Goal: Task Accomplishment & Management: Complete application form

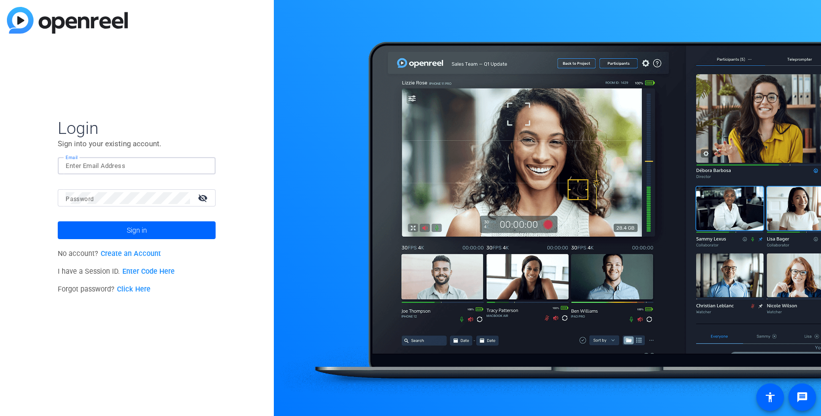
click at [203, 169] on input "Email" at bounding box center [137, 166] width 142 height 12
type input "[EMAIL_ADDRESS][DOMAIN_NAME]"
click at [124, 228] on span at bounding box center [137, 230] width 158 height 24
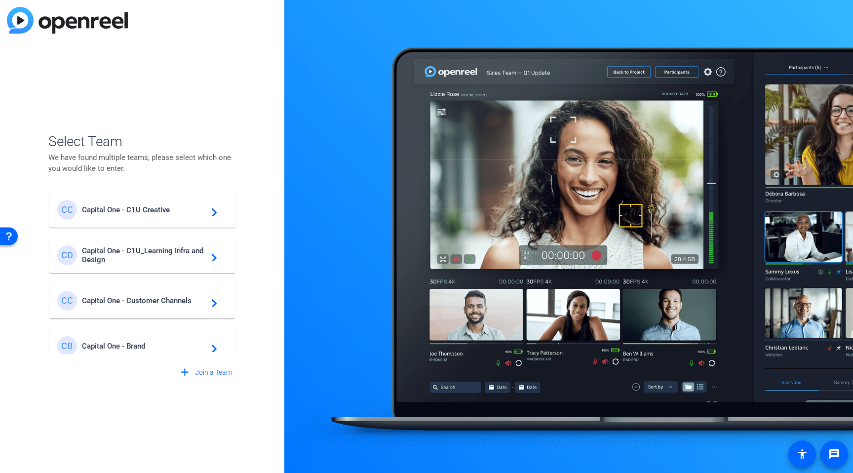
click at [158, 217] on div "CC Capital One - C1U Creative navigate_next" at bounding box center [142, 210] width 170 height 20
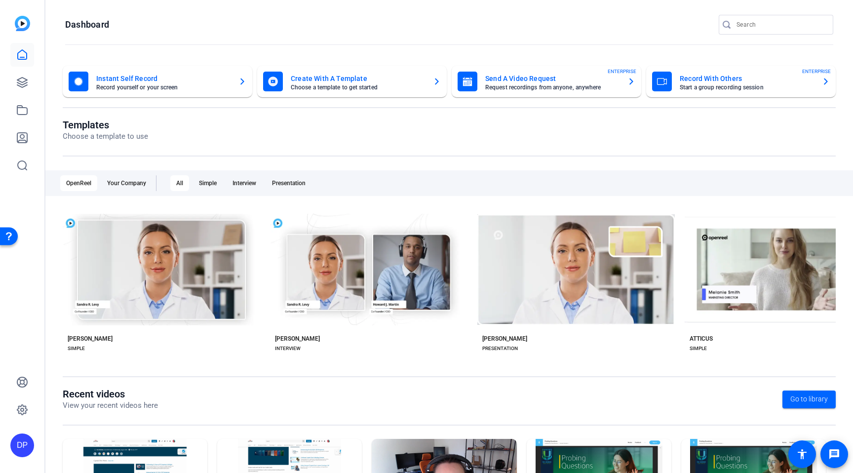
click at [161, 85] on mat-card-subtitle "Record yourself or your screen" at bounding box center [163, 87] width 134 height 6
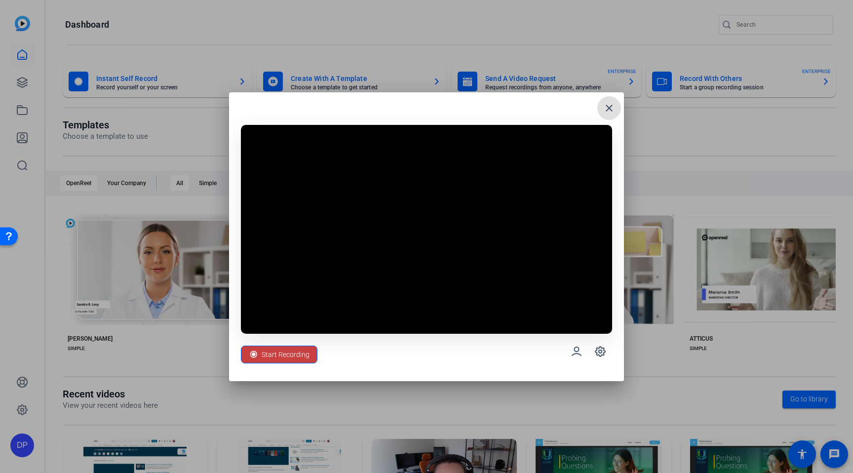
click at [303, 356] on span "Start Recording" at bounding box center [286, 354] width 48 height 19
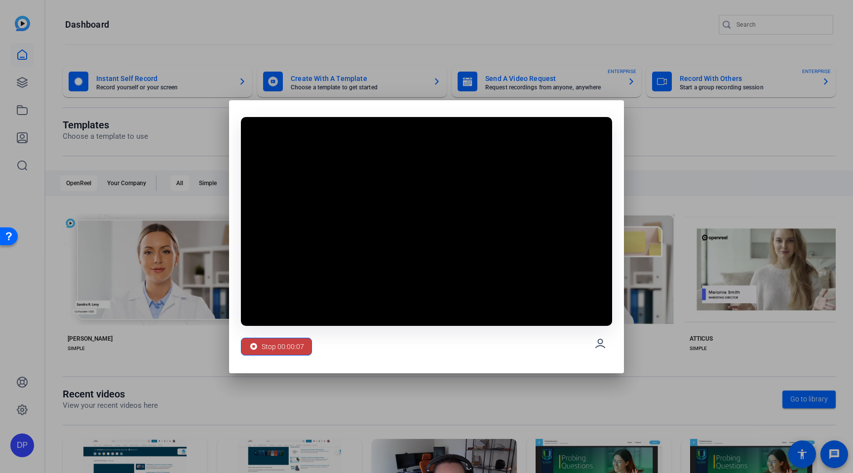
click at [297, 345] on span "Stop 00:00:07" at bounding box center [283, 346] width 42 height 19
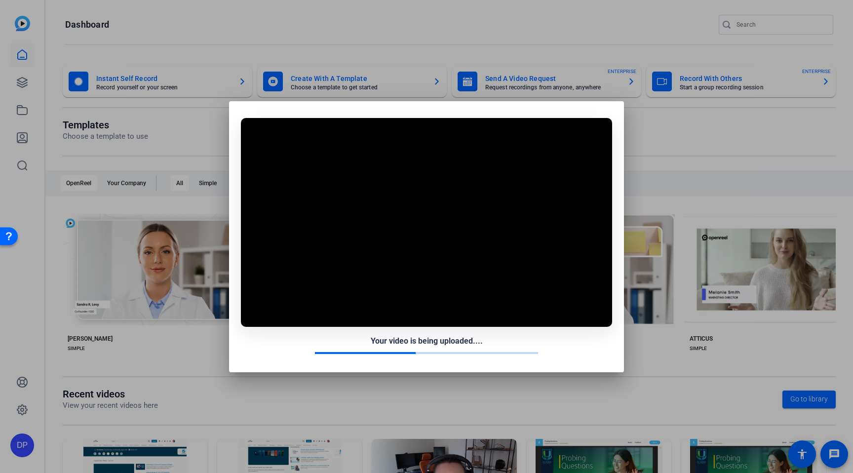
click at [673, 121] on div at bounding box center [426, 236] width 853 height 473
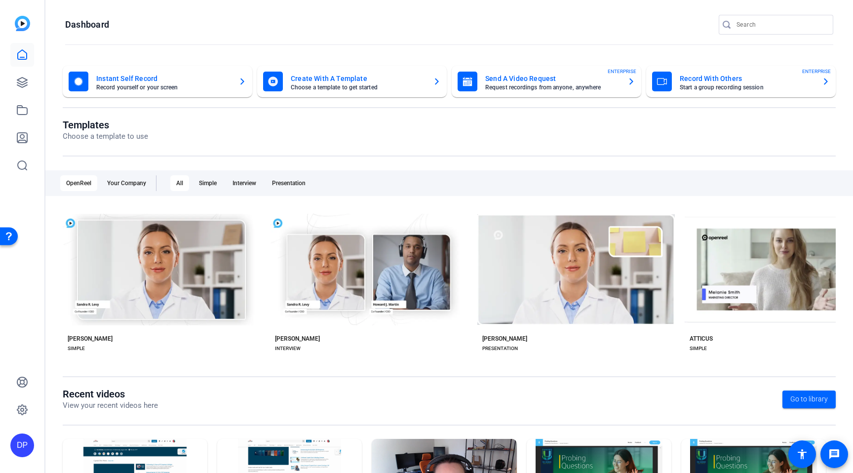
click at [144, 86] on mat-card-subtitle "Record yourself or your screen" at bounding box center [163, 87] width 134 height 6
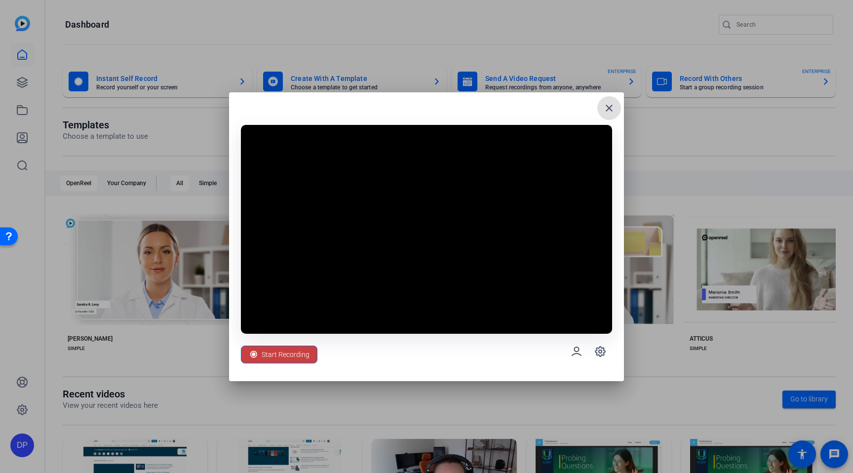
click at [280, 351] on span "Start Recording" at bounding box center [286, 354] width 48 height 19
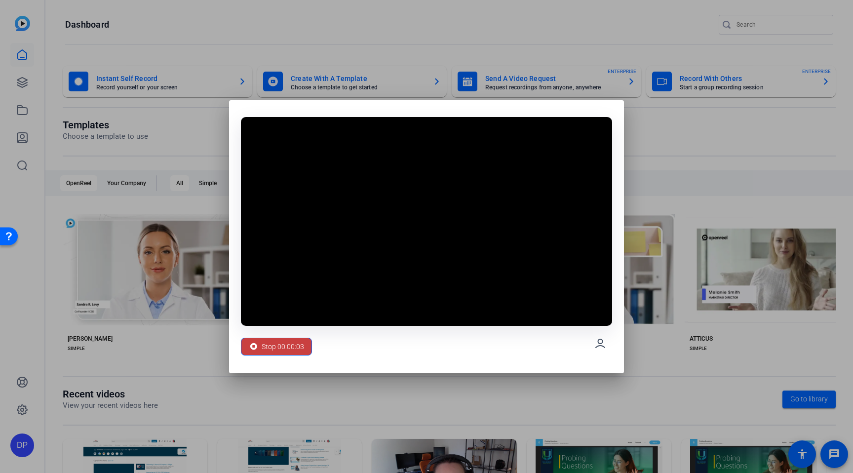
click at [285, 345] on span "Stop 00:00:03" at bounding box center [283, 346] width 42 height 19
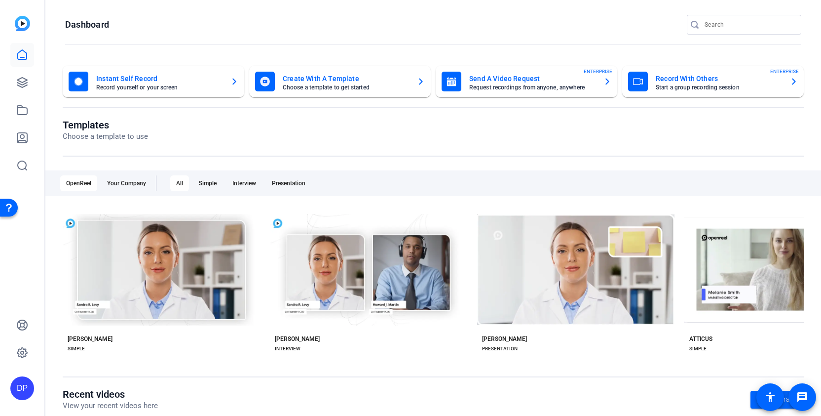
click at [145, 65] on div "Instant Self Record Record yourself or your screen Create With A Template Choos…" at bounding box center [433, 313] width 776 height 514
click at [145, 77] on mat-card-title "Instant Self Record" at bounding box center [159, 79] width 126 height 12
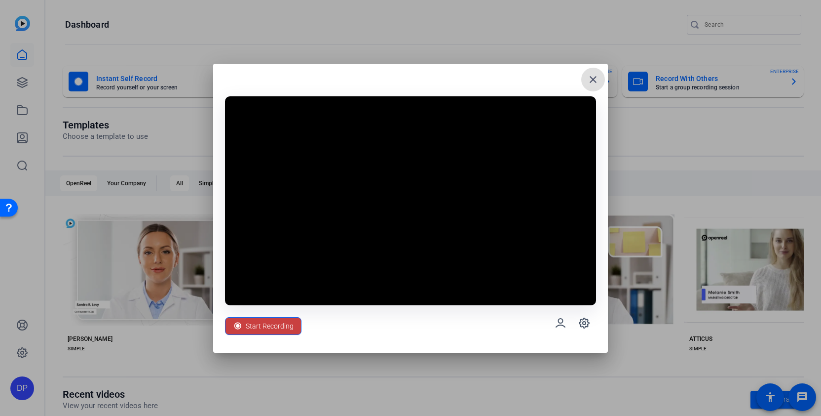
click at [279, 323] on span "Start Recording" at bounding box center [270, 325] width 48 height 19
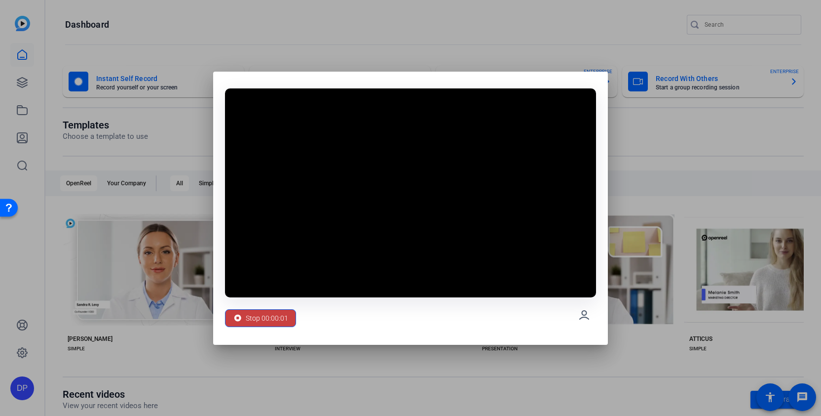
click at [267, 317] on span "Stop 00:00:01" at bounding box center [267, 318] width 42 height 19
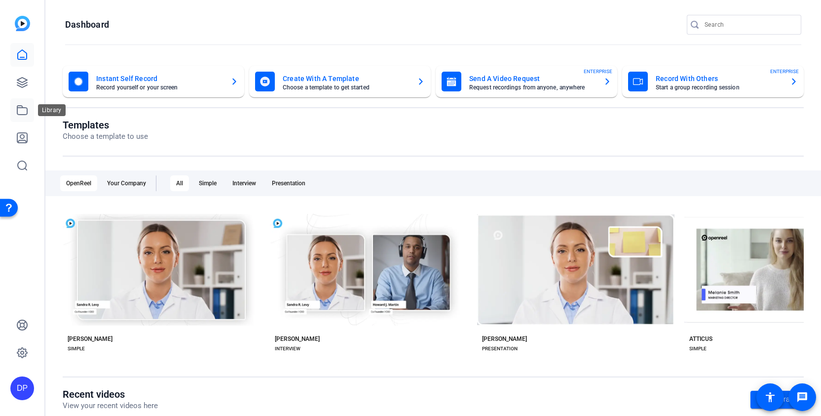
click at [23, 113] on icon at bounding box center [22, 110] width 12 height 12
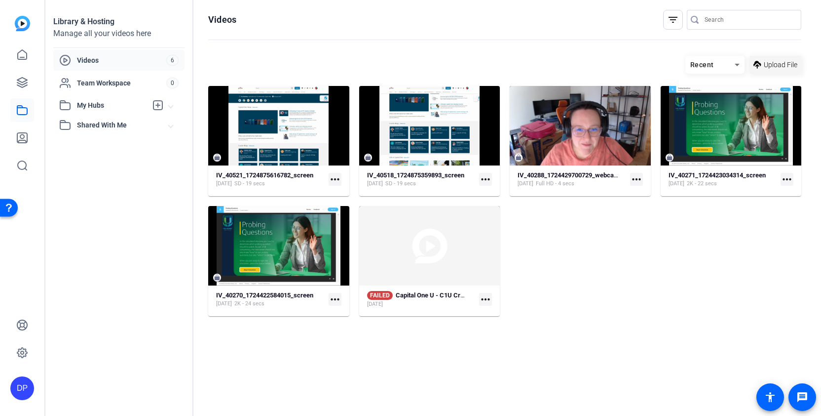
click at [772, 66] on span "Upload File" at bounding box center [781, 65] width 34 height 10
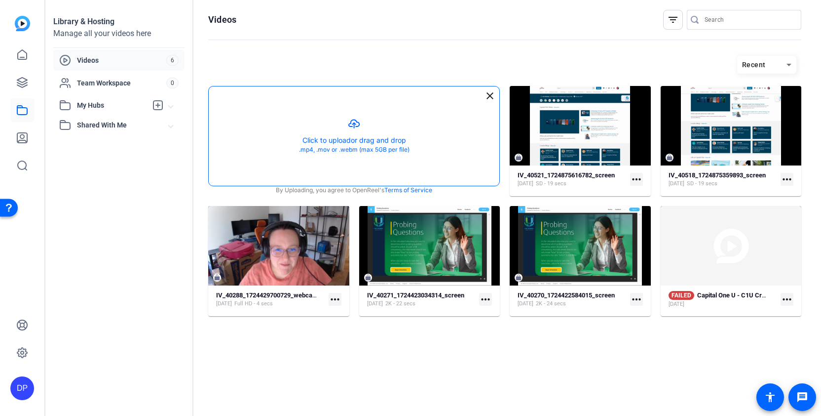
click at [354, 144] on button "button" at bounding box center [354, 135] width 291 height 99
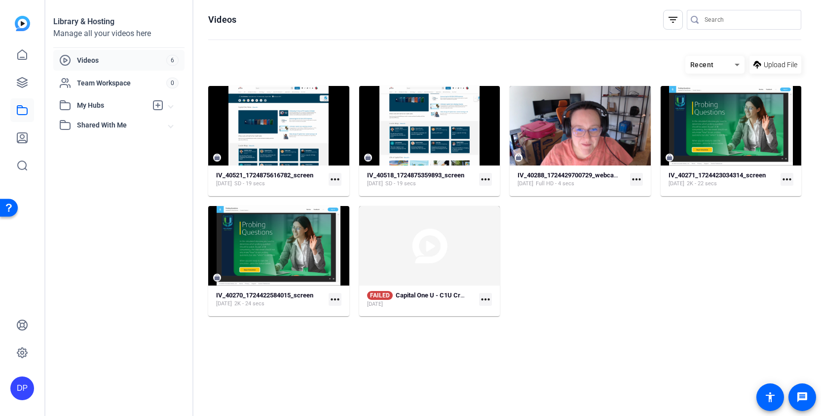
click at [478, 337] on hosting-listing "Recent Upload File IV_40521_1724875616782_screen Aug 28, 2024 SD - 19 secs more…" at bounding box center [504, 226] width 593 height 350
click at [379, 296] on span "FAILED" at bounding box center [380, 295] width 26 height 9
click at [488, 303] on mat-icon "more_horiz" at bounding box center [485, 299] width 13 height 13
click at [505, 327] on span "Retry" at bounding box center [506, 327] width 39 height 12
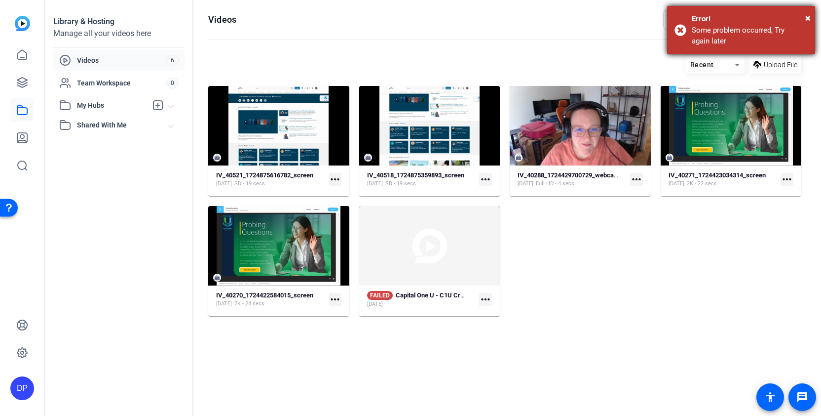
click at [679, 27] on div "× Error! Some problem occurred, Try again later" at bounding box center [741, 30] width 148 height 48
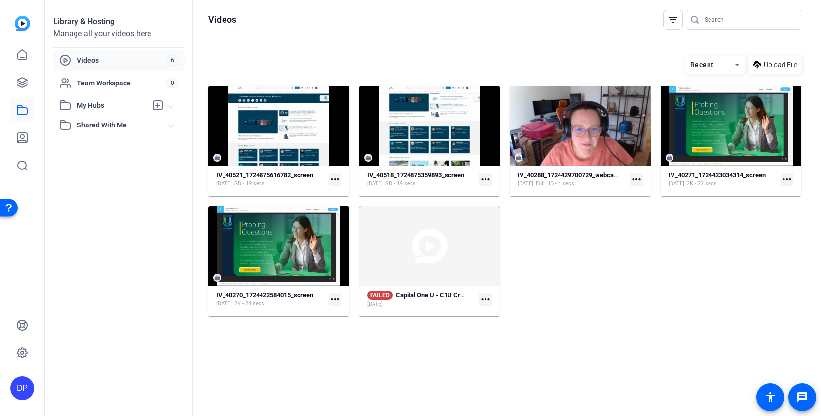
click at [489, 296] on mat-icon "more_horiz" at bounding box center [485, 299] width 13 height 13
click at [496, 335] on span "Delete" at bounding box center [506, 339] width 39 height 12
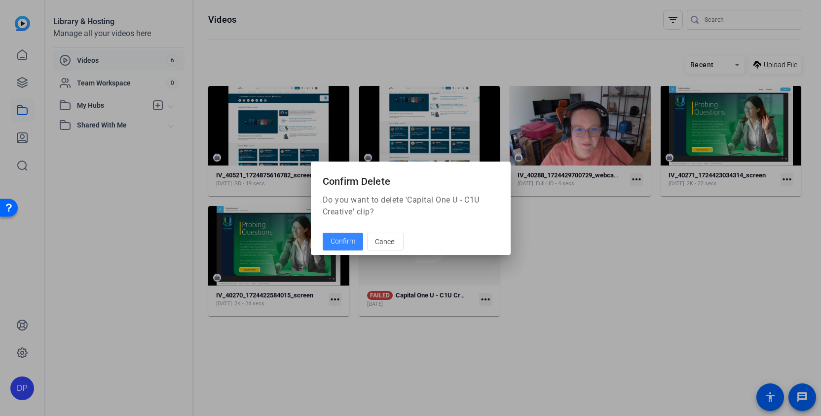
click at [346, 243] on span "Confirm" at bounding box center [343, 241] width 25 height 10
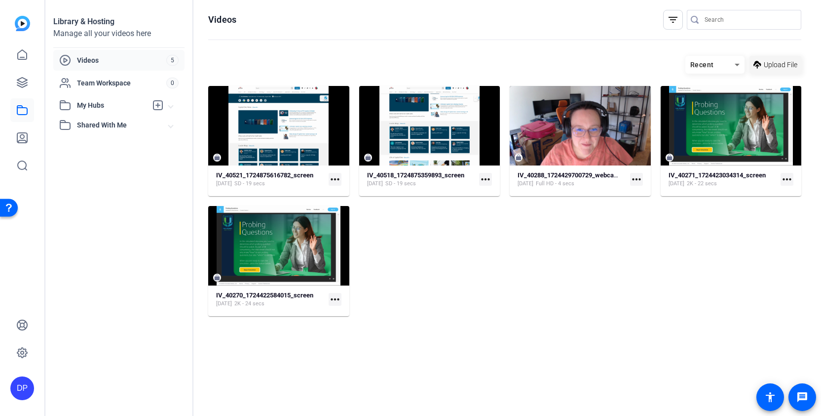
click at [762, 69] on span at bounding box center [776, 65] width 52 height 24
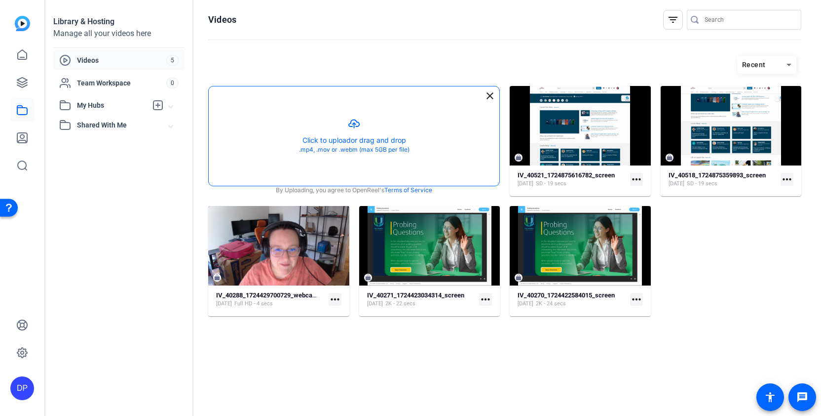
click at [348, 153] on button "button" at bounding box center [354, 135] width 291 height 99
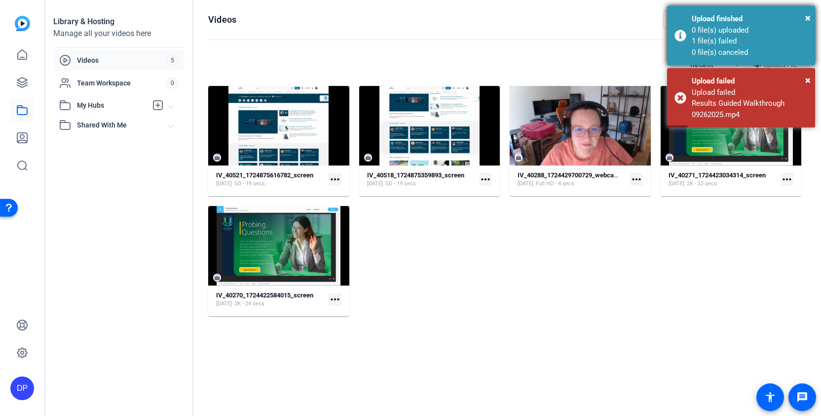
click at [682, 36] on div "× Upload finished 0 file(s) uploaded 1 file(s) failed 0 file(s) canceled" at bounding box center [741, 35] width 148 height 59
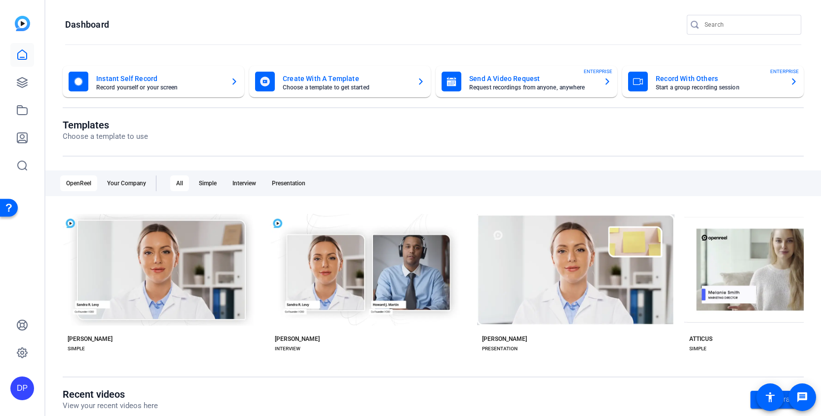
click at [677, 83] on mat-card-title "Record With Others" at bounding box center [719, 79] width 126 height 12
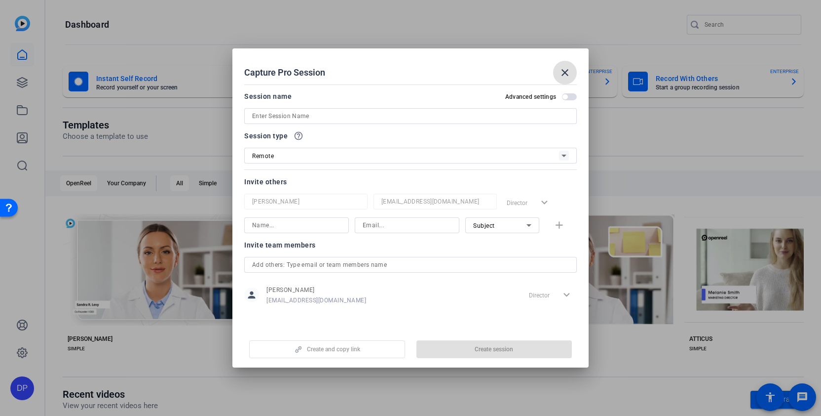
click at [355, 116] on input at bounding box center [410, 116] width 317 height 12
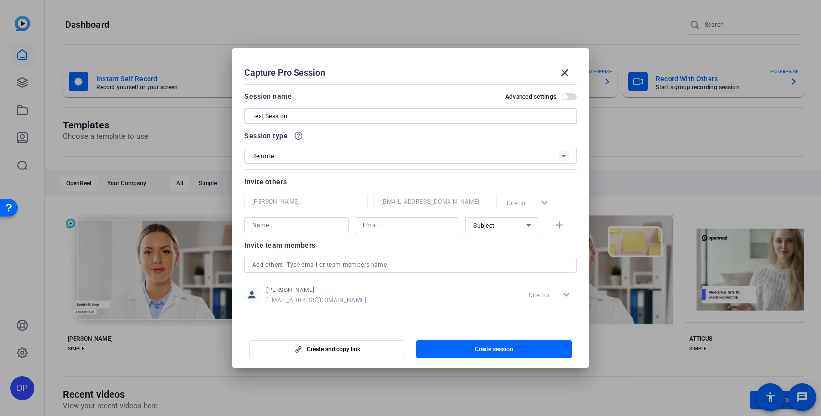
type input "Test Session"
click at [382, 222] on input at bounding box center [407, 225] width 89 height 12
paste input "amanda.jaeger@capitalone.com"
type input "amanda.jaeger@capitalone.com"
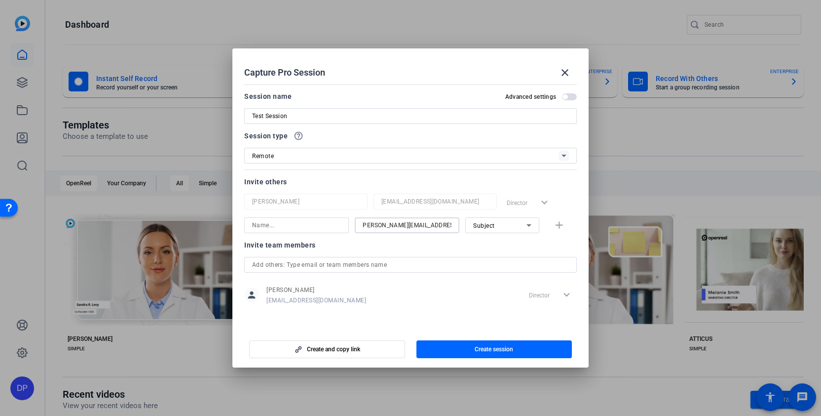
click at [322, 227] on input at bounding box center [296, 225] width 89 height 12
type input "Amanda"
click at [517, 226] on div "Subject" at bounding box center [499, 225] width 53 height 12
click at [517, 226] on div at bounding box center [410, 208] width 821 height 416
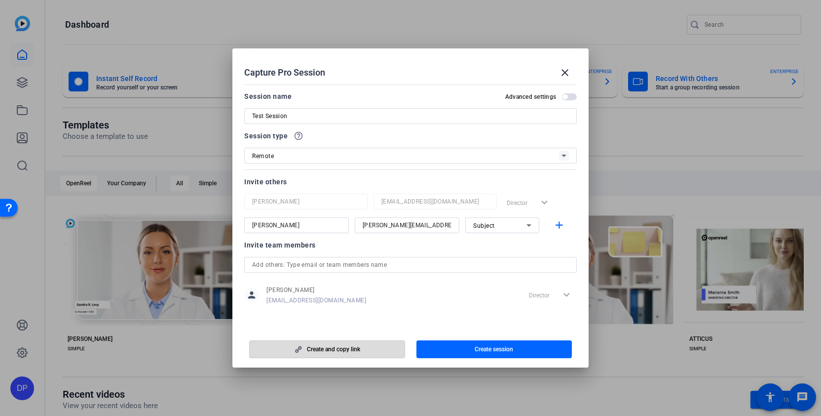
click at [394, 350] on span "button" at bounding box center [327, 349] width 155 height 24
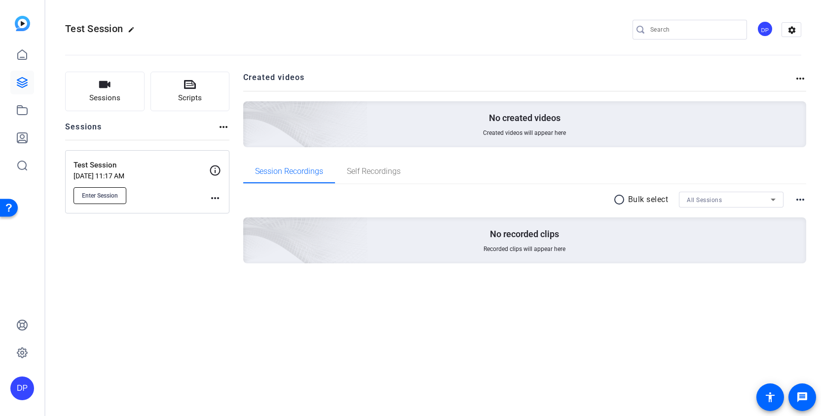
click at [100, 200] on button "Enter Session" at bounding box center [100, 195] width 53 height 17
click at [211, 170] on icon at bounding box center [215, 170] width 10 height 10
click at [213, 171] on icon at bounding box center [215, 170] width 12 height 12
click at [216, 169] on icon at bounding box center [215, 170] width 12 height 12
click at [212, 196] on mat-icon "more_horiz" at bounding box center [215, 198] width 12 height 12
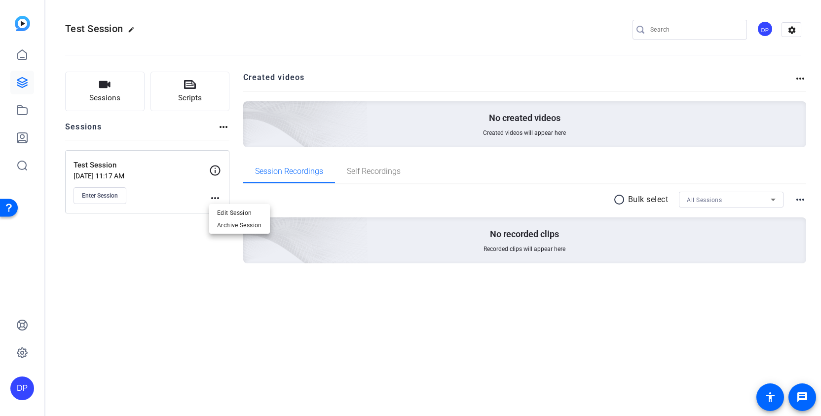
click at [212, 198] on div at bounding box center [410, 208] width 821 height 416
click at [215, 169] on icon at bounding box center [215, 170] width 12 height 12
click at [190, 184] on div "Test Session Oct 03, 2025 @ 11:17 AM Enter Session" at bounding box center [142, 181] width 136 height 44
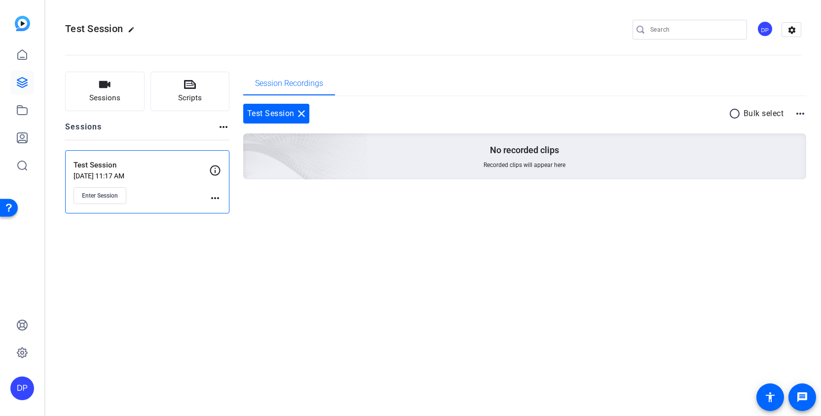
click at [233, 126] on div "Sessions Scripts Sessions more_horiz Test Session Oct 03, 2025 @ 11:17 AM Enter…" at bounding box center [433, 142] width 776 height 166
click at [228, 126] on mat-icon "more_horiz" at bounding box center [224, 127] width 12 height 12
click at [228, 126] on div at bounding box center [410, 208] width 821 height 416
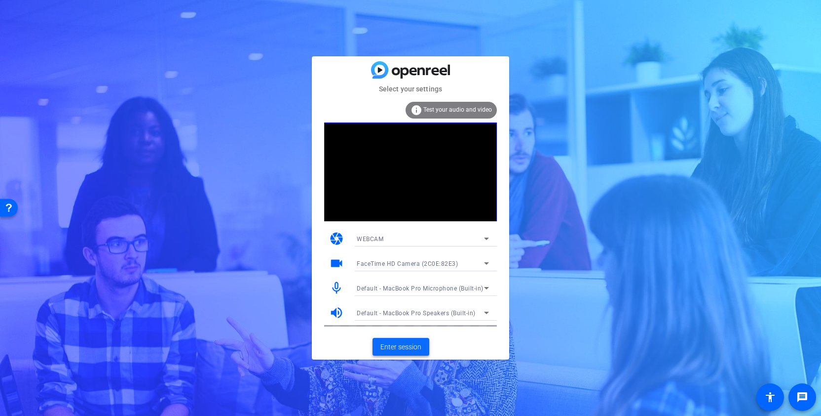
click at [400, 349] on span "Enter session" at bounding box center [401, 347] width 41 height 10
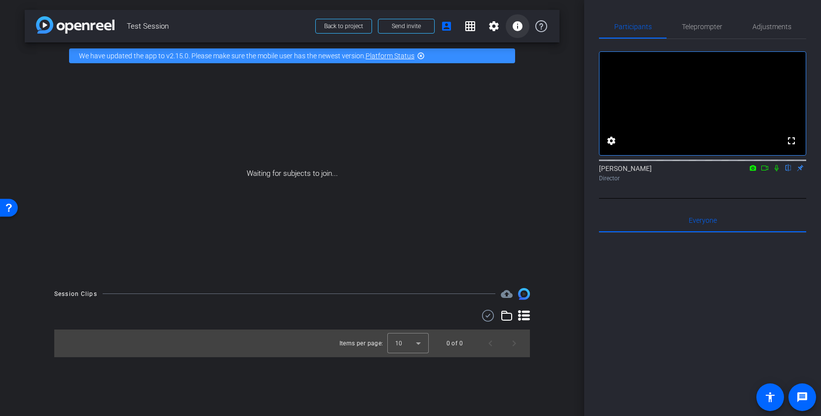
click at [520, 27] on mat-icon "info" at bounding box center [518, 26] width 12 height 12
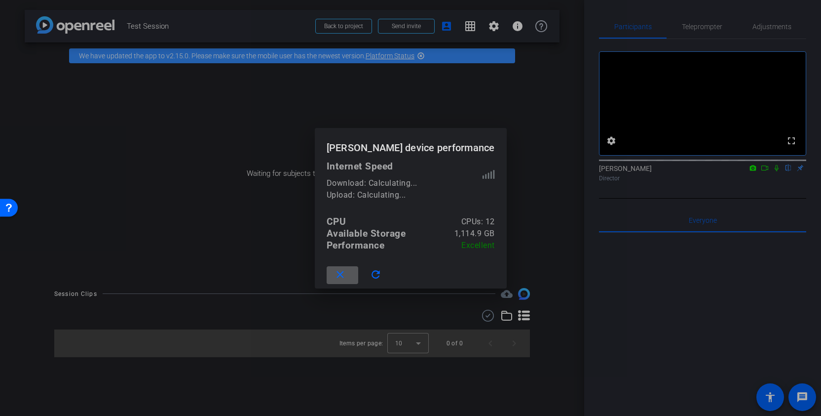
click at [347, 279] on mat-icon "close" at bounding box center [340, 275] width 12 height 12
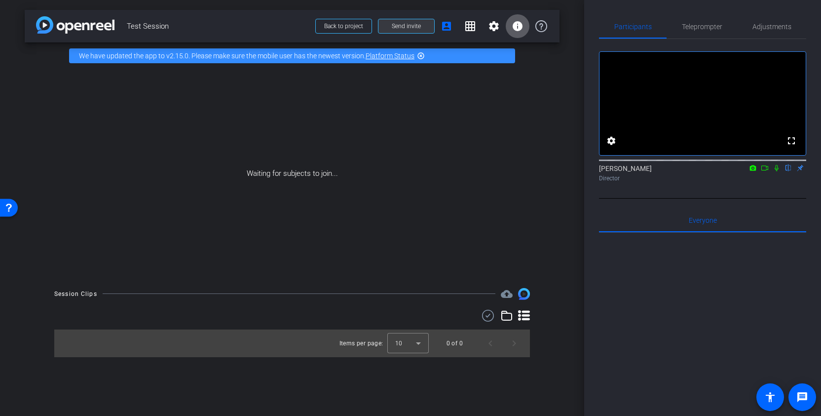
click at [417, 28] on span "Send invite" at bounding box center [406, 26] width 29 height 8
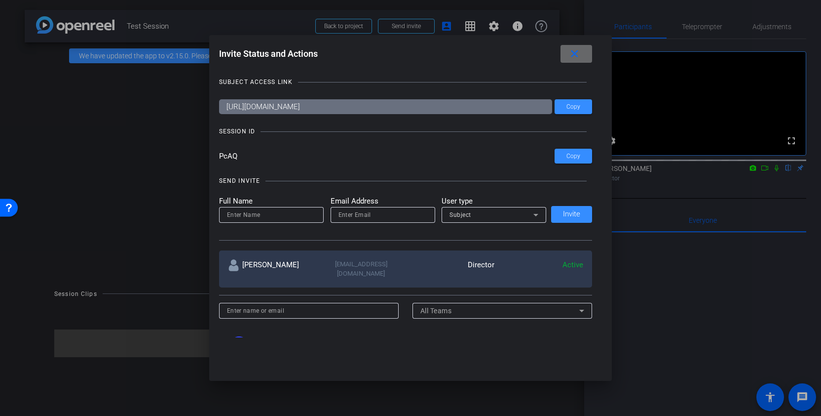
click at [580, 51] on mat-icon "close" at bounding box center [575, 54] width 12 height 12
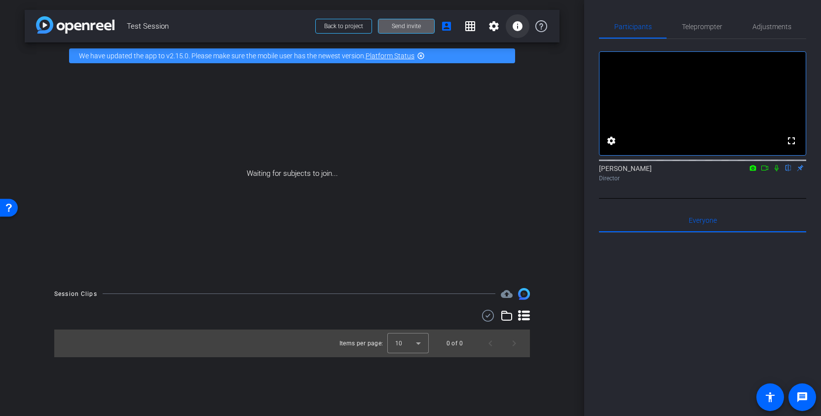
click at [522, 23] on mat-icon "info" at bounding box center [518, 26] width 12 height 12
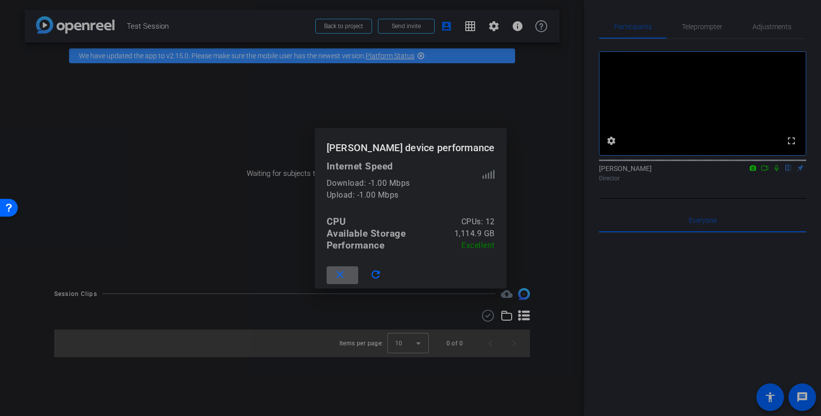
click at [520, 23] on div at bounding box center [410, 208] width 821 height 416
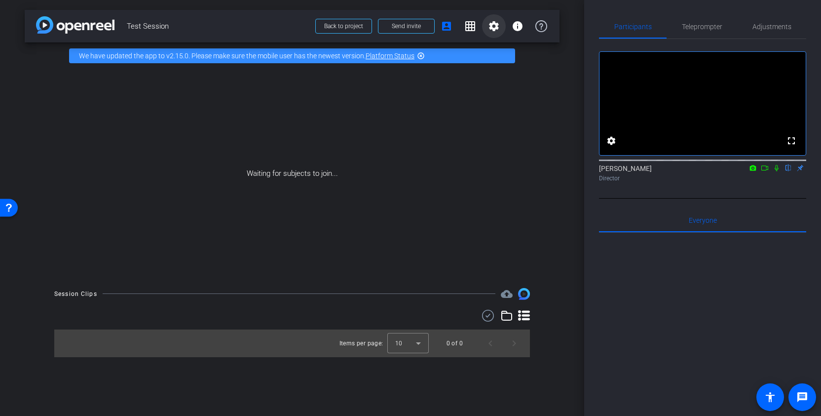
click at [496, 21] on mat-icon "settings" at bounding box center [494, 26] width 12 height 12
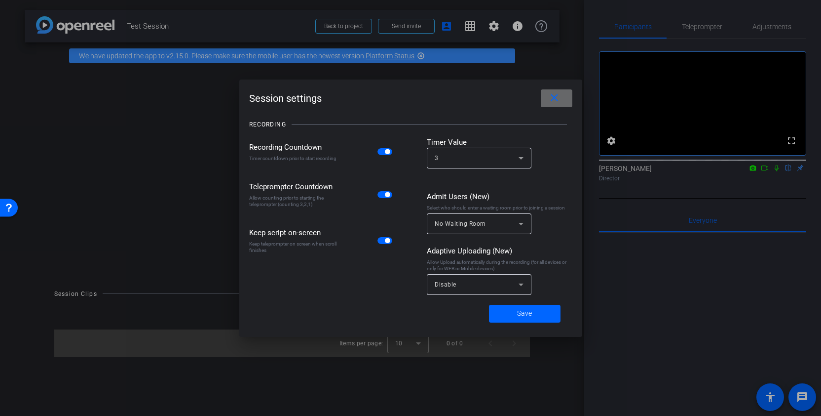
click at [552, 98] on mat-icon "close" at bounding box center [554, 98] width 12 height 12
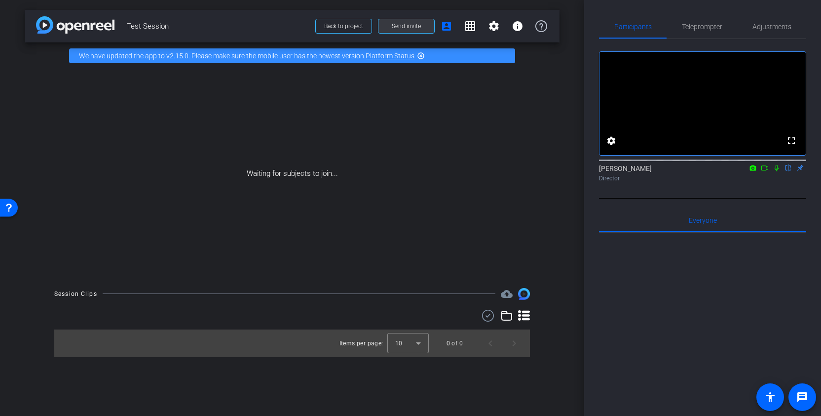
click at [406, 33] on span at bounding box center [407, 26] width 56 height 24
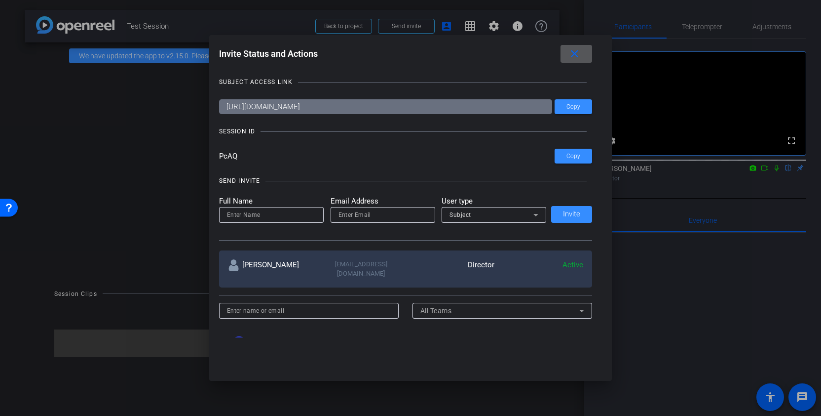
click at [228, 159] on input "PcAQ" at bounding box center [387, 156] width 336 height 15
click at [571, 53] on mat-icon "close" at bounding box center [575, 54] width 12 height 12
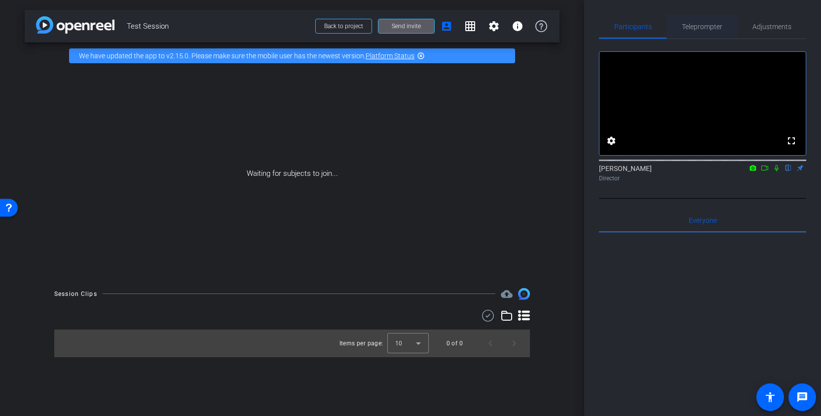
click at [722, 35] on span "Teleprompter" at bounding box center [702, 27] width 40 height 24
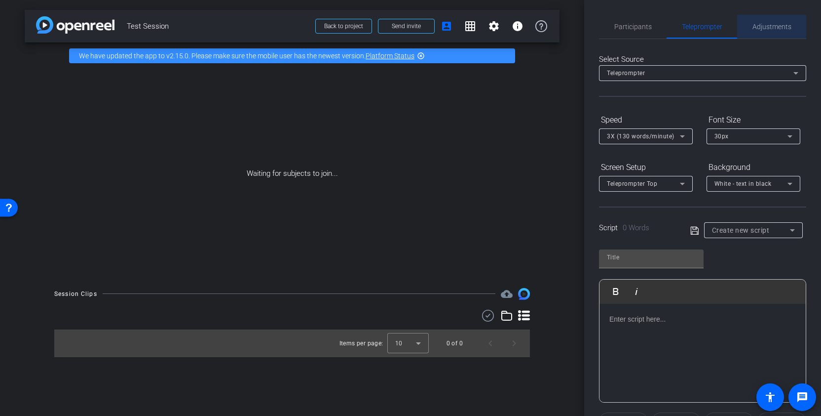
click at [753, 27] on span "Adjustments" at bounding box center [772, 26] width 39 height 7
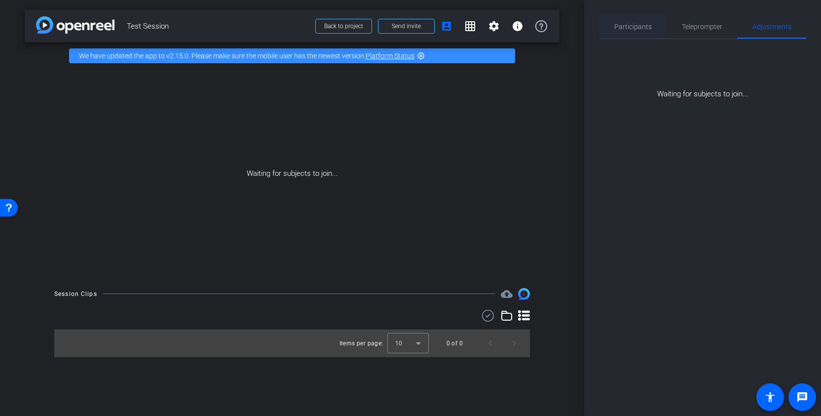
click at [643, 23] on span "Participants" at bounding box center [634, 26] width 38 height 7
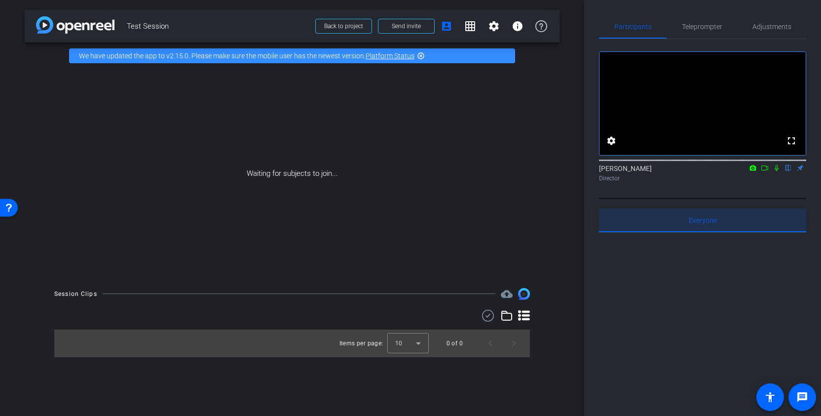
click at [710, 226] on span "Everyone 0" at bounding box center [703, 220] width 28 height 24
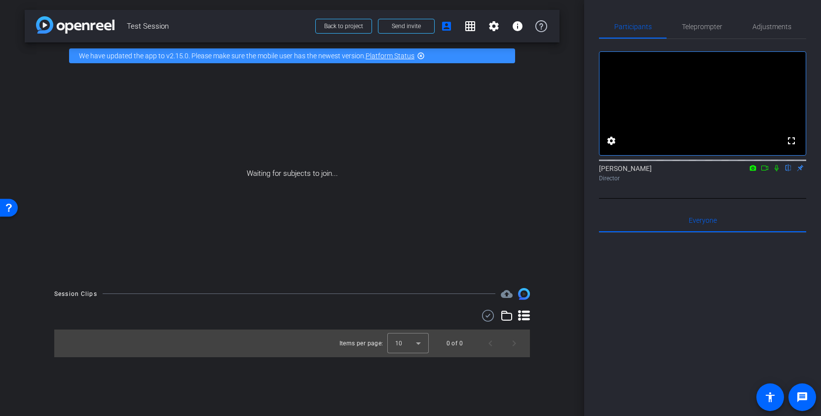
click at [423, 56] on mat-icon "highlight_off" at bounding box center [421, 56] width 8 height 8
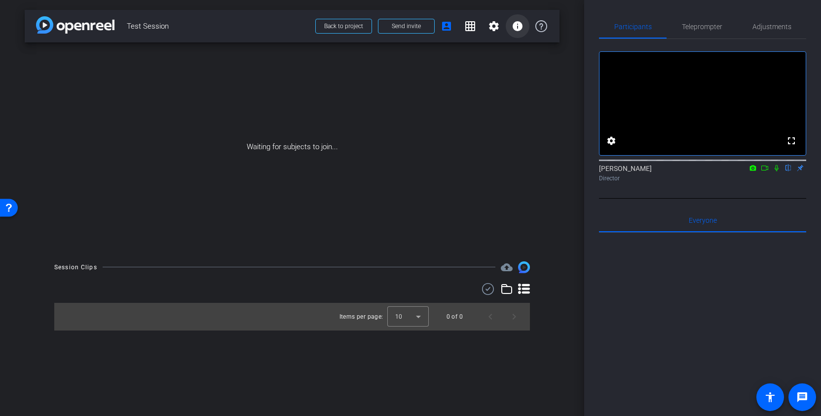
click at [515, 28] on mat-icon "info" at bounding box center [518, 26] width 12 height 12
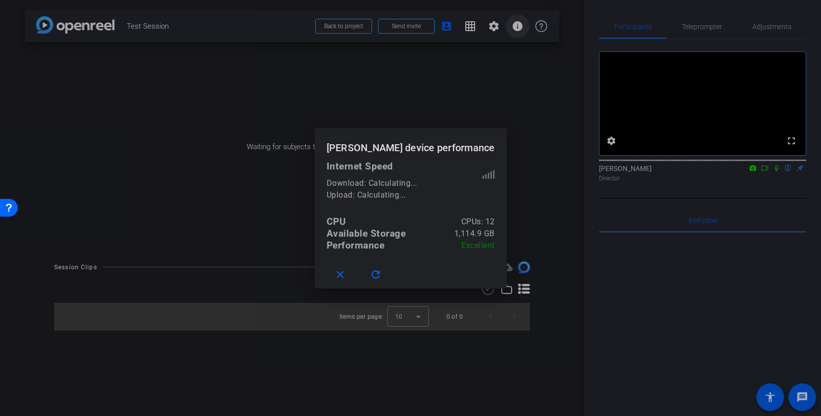
click at [515, 28] on div at bounding box center [410, 208] width 821 height 416
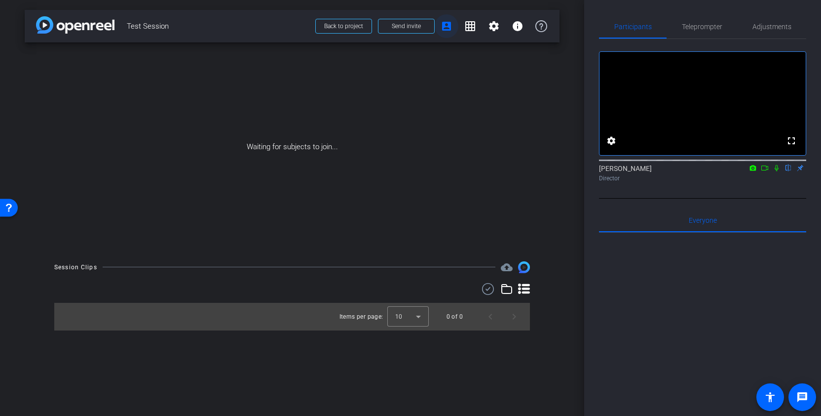
click at [448, 28] on mat-icon "account_box" at bounding box center [447, 26] width 12 height 12
click at [403, 29] on span "Send invite" at bounding box center [406, 26] width 29 height 8
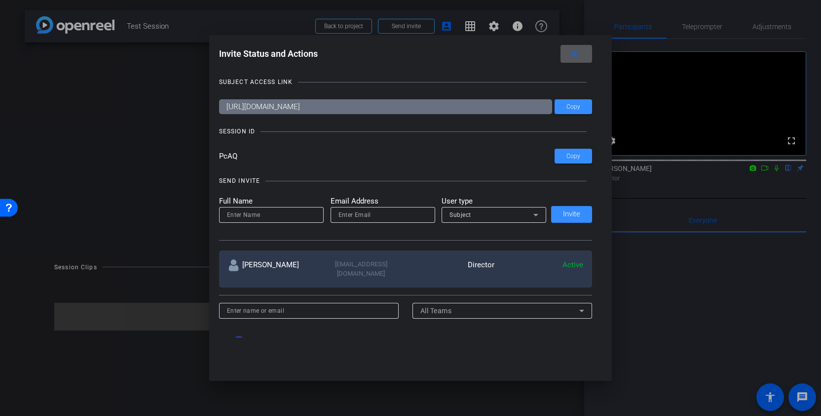
click at [576, 52] on mat-icon "close" at bounding box center [575, 54] width 12 height 12
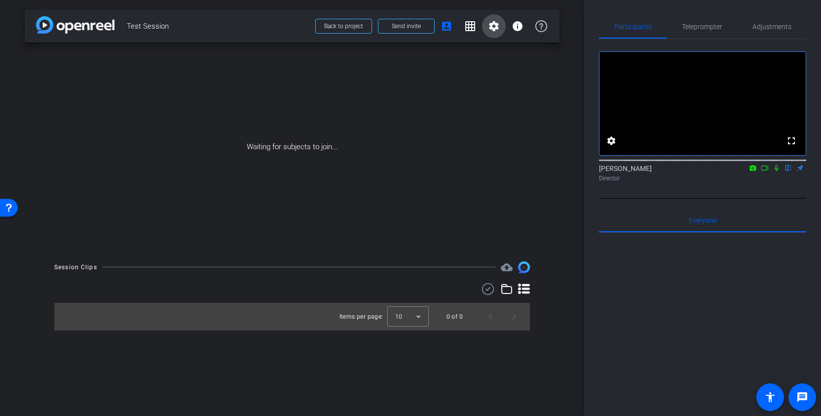
click at [498, 27] on mat-icon "settings" at bounding box center [494, 26] width 12 height 12
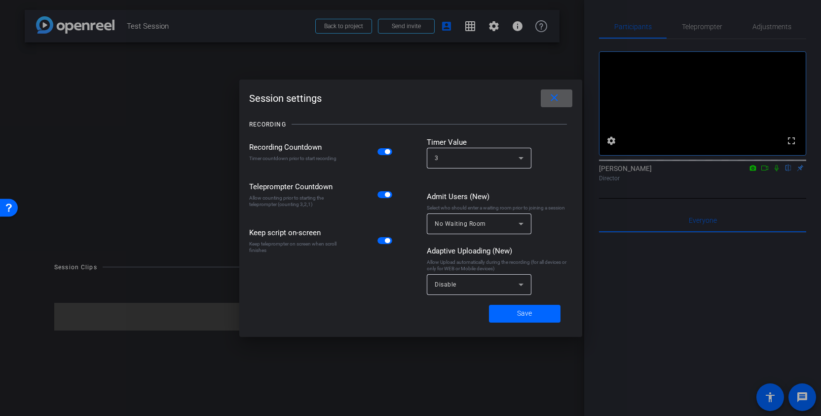
click at [555, 98] on mat-icon "close" at bounding box center [554, 98] width 12 height 12
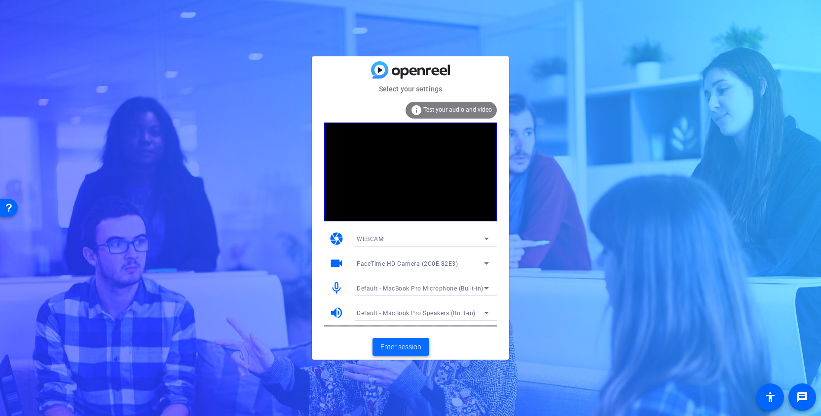
click at [399, 346] on span "Enter session" at bounding box center [401, 347] width 41 height 10
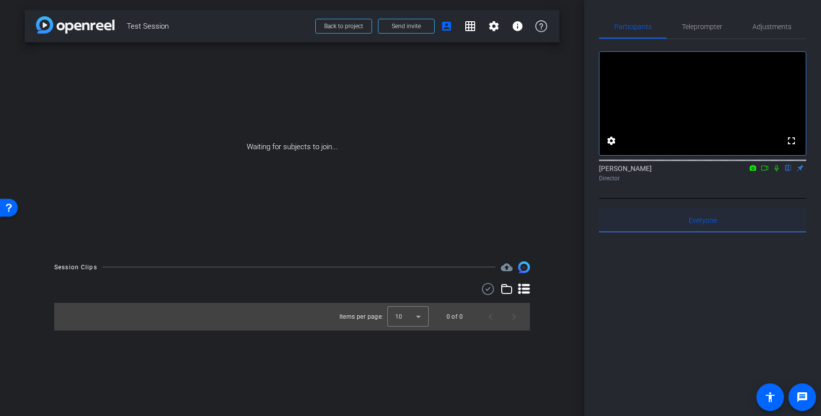
click at [712, 224] on span "Everyone 0" at bounding box center [703, 220] width 28 height 7
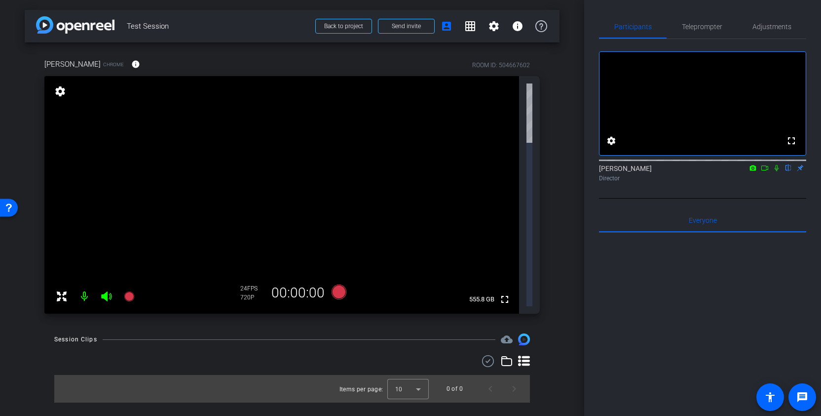
click at [60, 291] on icon at bounding box center [62, 296] width 10 height 10
drag, startPoint x: 536, startPoint y: 130, endPoint x: 536, endPoint y: 122, distance: 7.4
click at [536, 122] on div "fullscreen_exit settings 555.8 GB" at bounding box center [292, 194] width 496 height 237
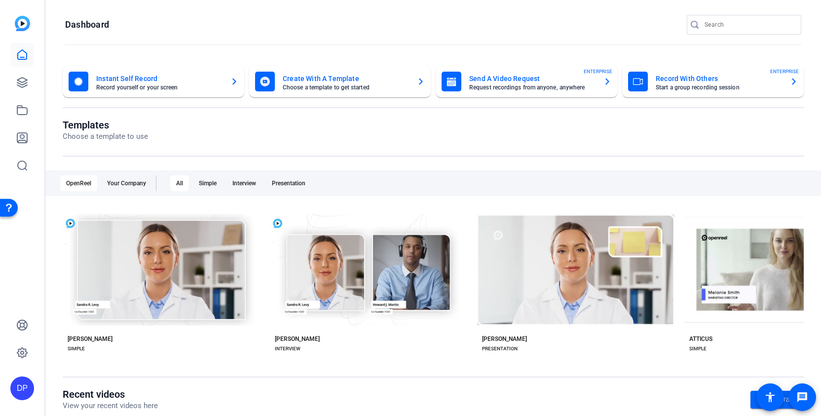
click at [689, 78] on mat-card-title "Record With Others" at bounding box center [719, 79] width 126 height 12
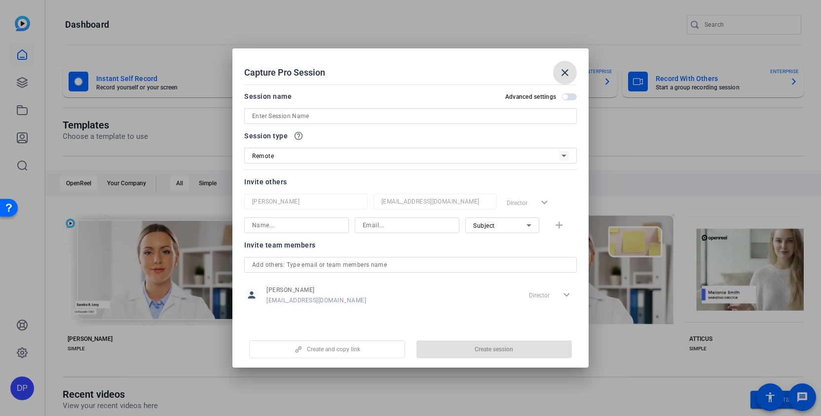
click at [572, 72] on span at bounding box center [565, 73] width 24 height 24
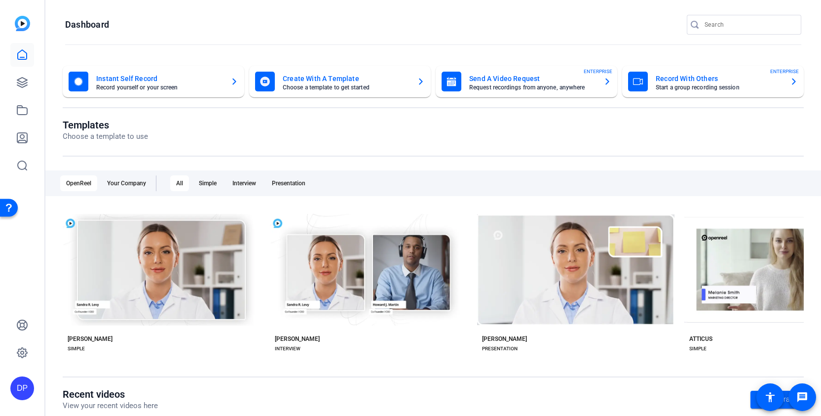
click at [738, 90] on div "Record With Others Start a group recording session ENTERPRISE" at bounding box center [713, 82] width 170 height 20
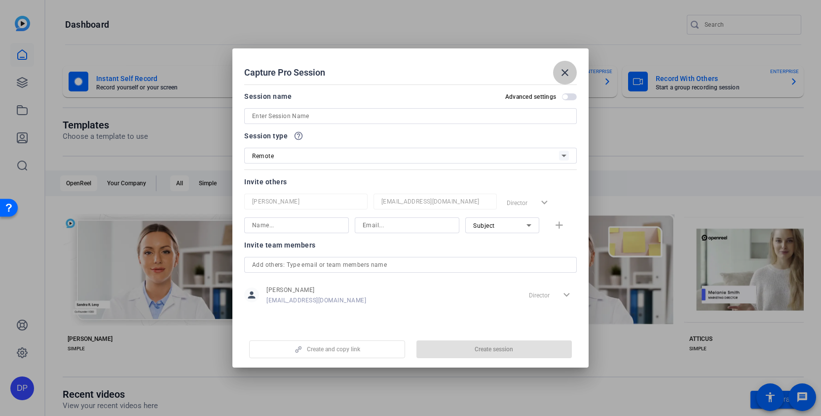
click at [560, 73] on mat-icon "close" at bounding box center [565, 73] width 12 height 12
